Goal: Task Accomplishment & Management: Manage account settings

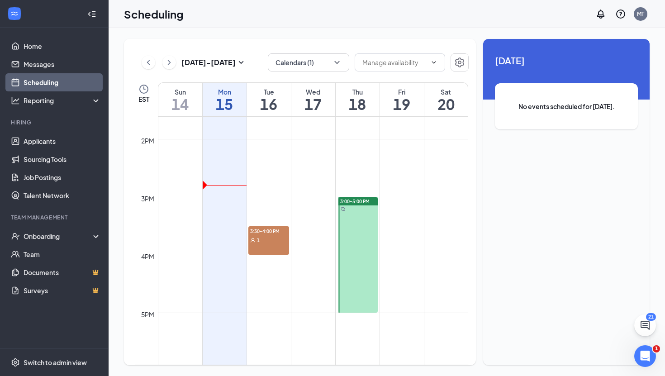
scroll to position [788, 0]
click at [363, 206] on div at bounding box center [358, 255] width 40 height 115
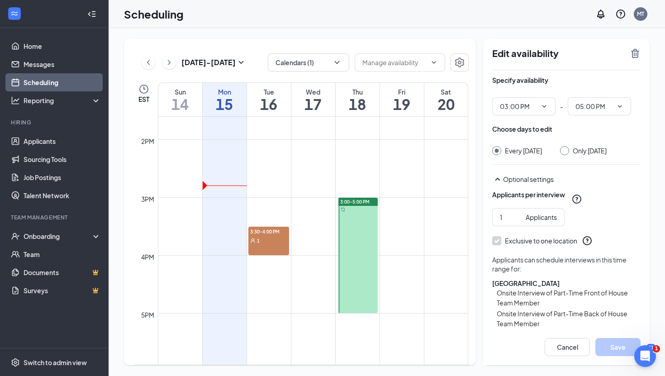
click at [261, 239] on div "1" at bounding box center [268, 240] width 41 height 9
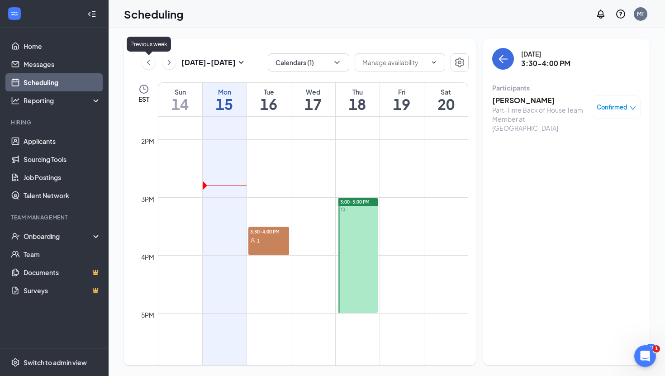
click at [145, 65] on icon "ChevronLeft" at bounding box center [148, 62] width 9 height 11
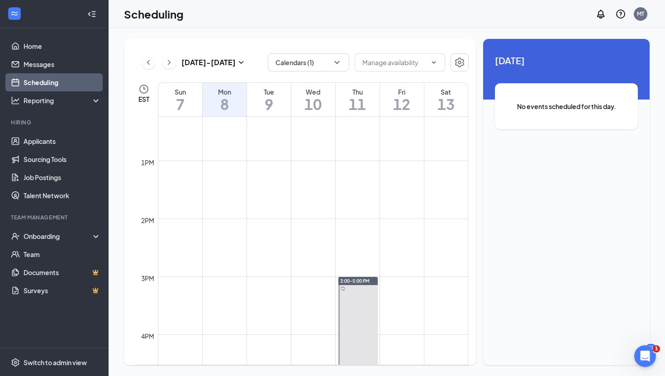
scroll to position [706, 0]
click at [152, 63] on icon "ChevronLeft" at bounding box center [148, 62] width 9 height 11
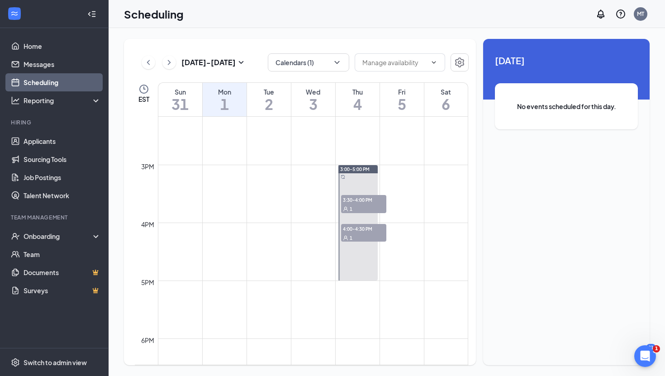
scroll to position [825, 0]
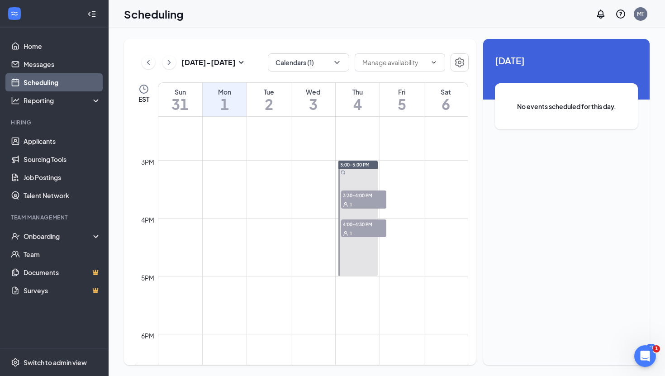
click at [370, 198] on span "3:30-4:00 PM" at bounding box center [363, 194] width 45 height 9
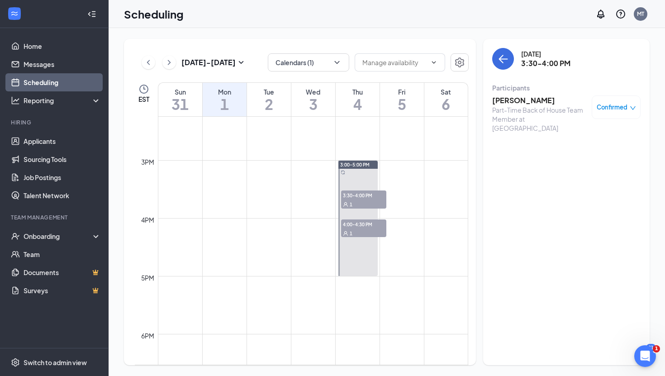
click at [368, 232] on div "1" at bounding box center [363, 232] width 45 height 9
click at [148, 61] on icon "ChevronLeft" at bounding box center [148, 62] width 3 height 5
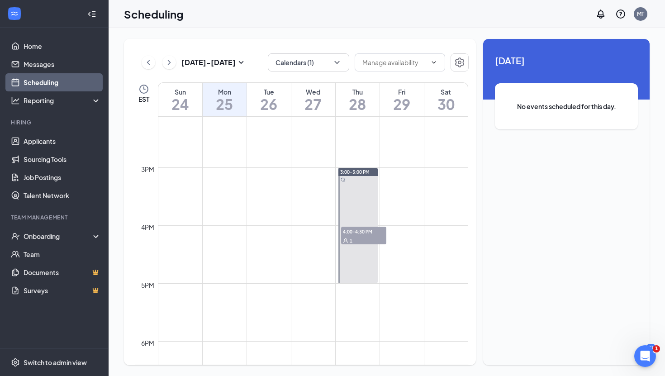
scroll to position [817, 0]
click at [370, 235] on span "4:00-4:30 PM" at bounding box center [363, 231] width 45 height 9
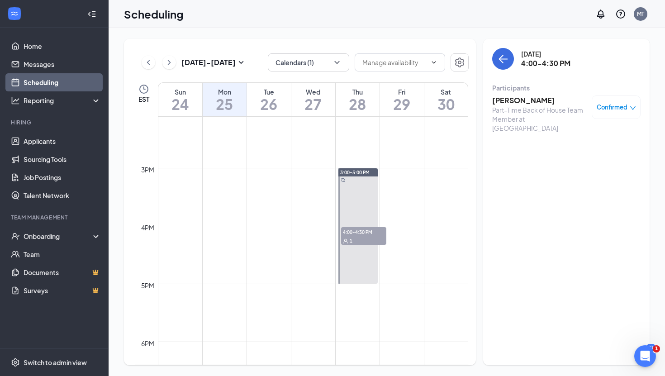
click at [518, 100] on h3 "[PERSON_NAME]" at bounding box center [539, 100] width 95 height 10
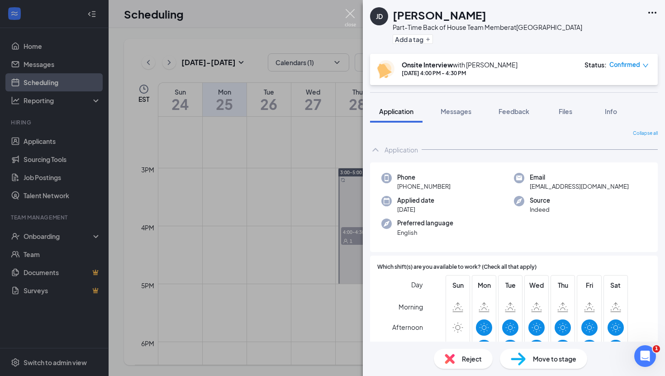
click at [347, 12] on img at bounding box center [350, 18] width 11 height 18
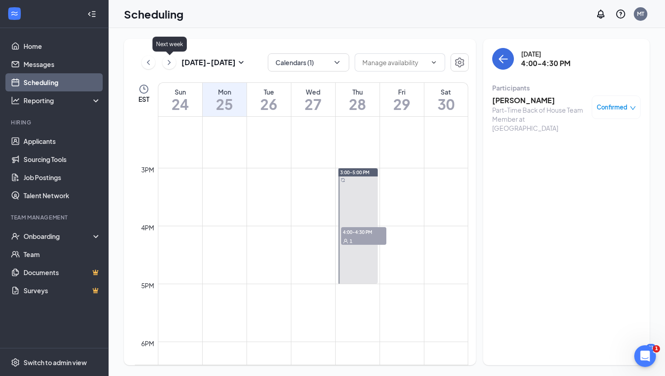
click at [170, 64] on icon "ChevronRight" at bounding box center [169, 62] width 9 height 11
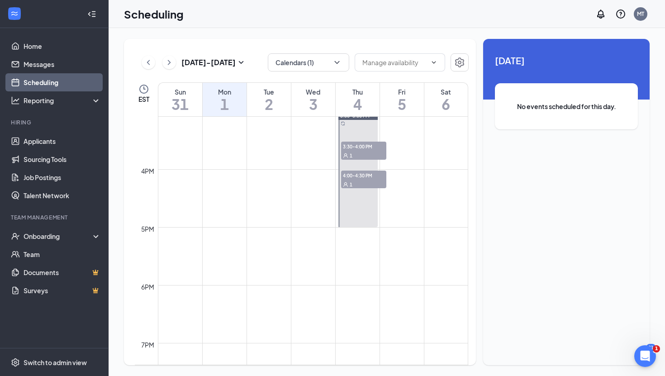
scroll to position [873, 0]
click at [372, 146] on span "3:30-4:00 PM" at bounding box center [363, 146] width 45 height 9
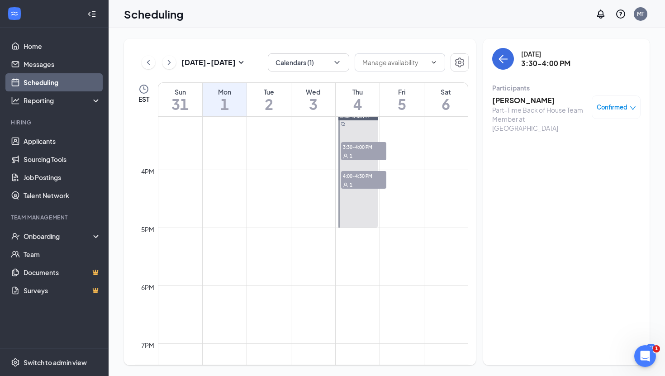
click at [364, 180] on div "1" at bounding box center [363, 184] width 45 height 9
click at [506, 99] on h3 "[PERSON_NAME]" at bounding box center [539, 100] width 95 height 10
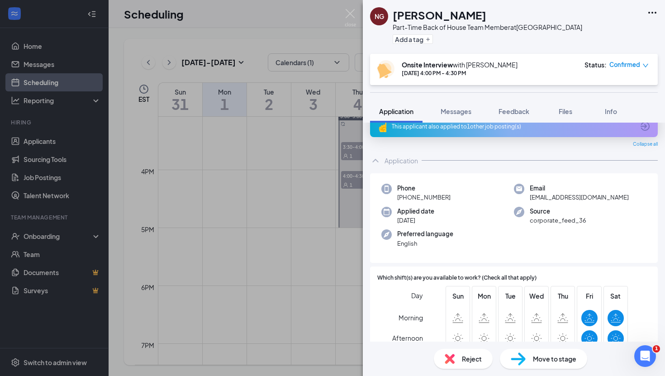
scroll to position [15, 0]
click at [350, 13] on img at bounding box center [350, 18] width 11 height 18
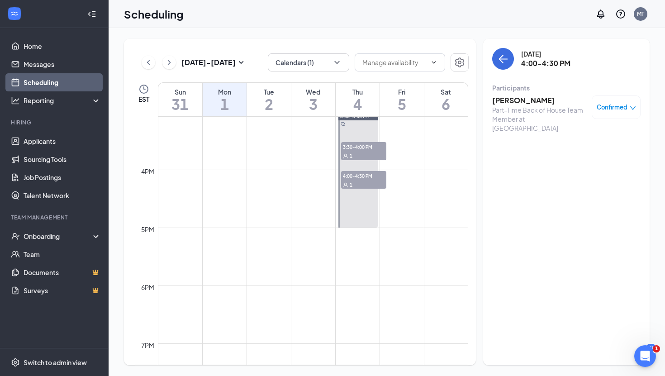
click at [526, 104] on h3 "[PERSON_NAME]" at bounding box center [539, 100] width 95 height 10
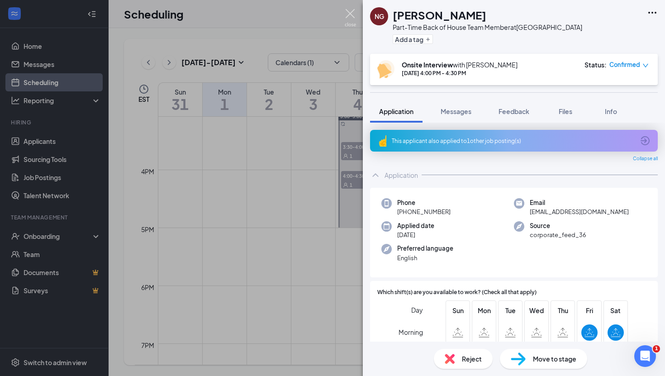
click at [351, 15] on img at bounding box center [350, 18] width 11 height 18
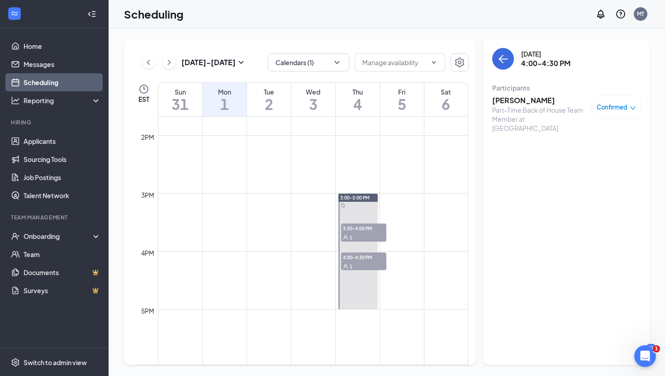
scroll to position [794, 0]
click at [164, 32] on div "Aug 31 - Sep 6 Calendars (1) EST Sun 31 Mon 1 Tue 2 Wed 3 Thu 4 Fri 5 Sat 6 12a…" at bounding box center [387, 202] width 556 height 348
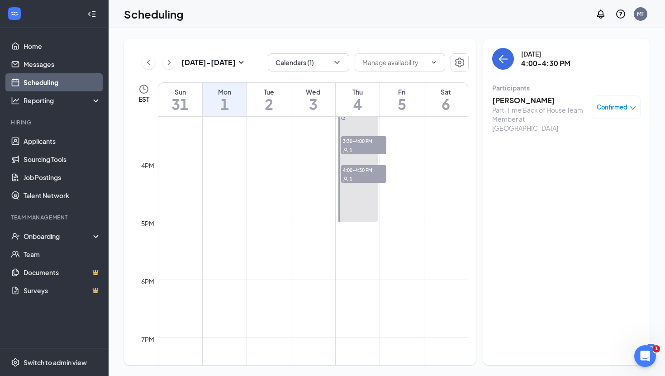
scroll to position [873, 0]
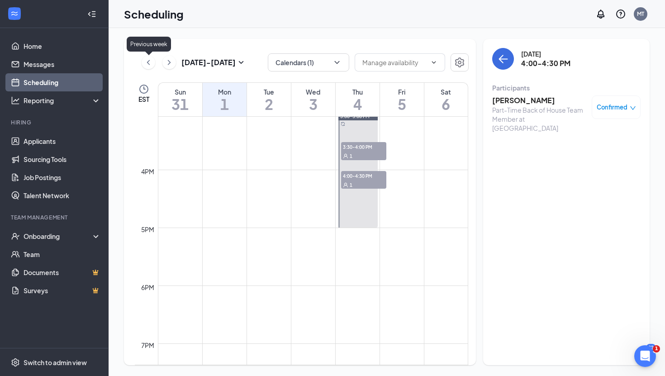
click at [148, 61] on icon "ChevronLeft" at bounding box center [148, 62] width 3 height 5
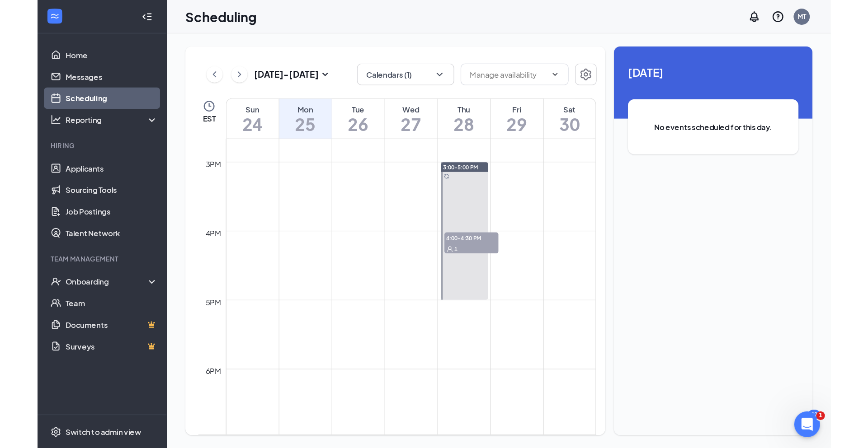
scroll to position [850, 0]
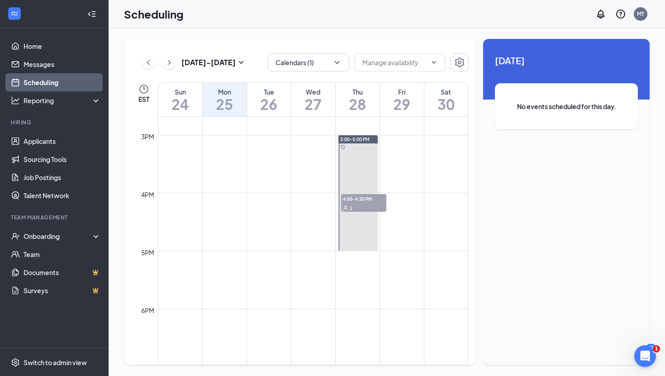
click at [360, 207] on div "1" at bounding box center [363, 207] width 45 height 9
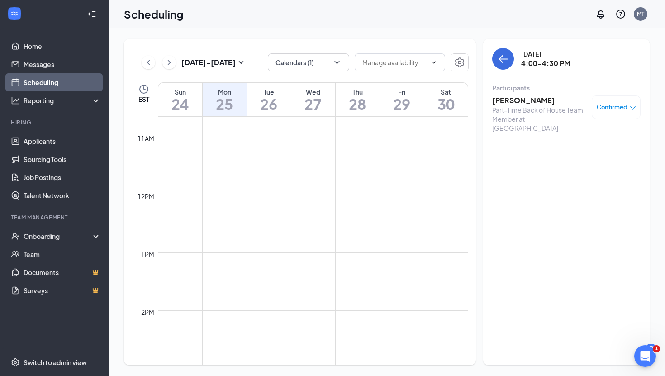
scroll to position [615, 0]
